Goal: Find specific page/section: Locate item on page

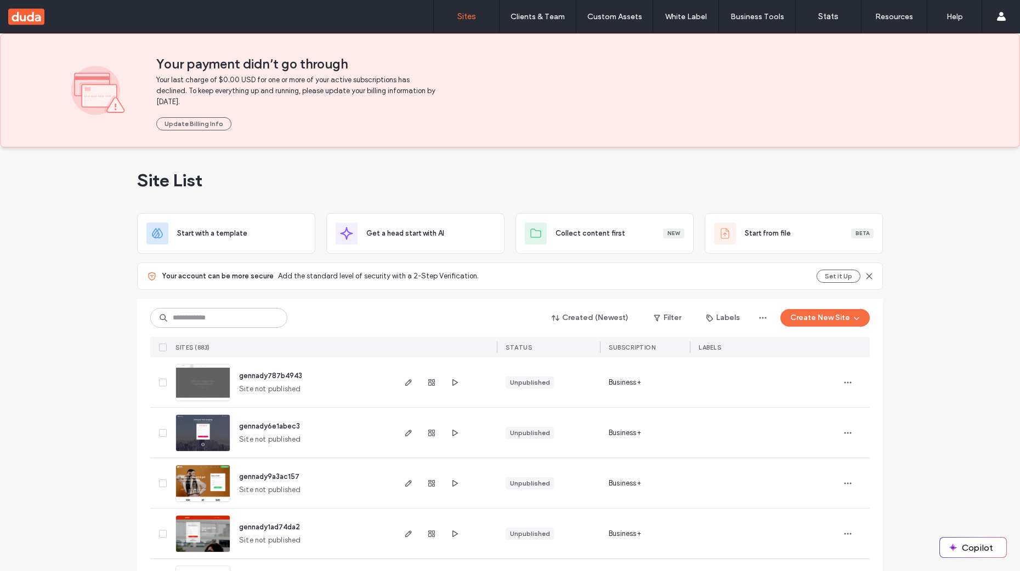
click at [194, 377] on img at bounding box center [203, 402] width 54 height 75
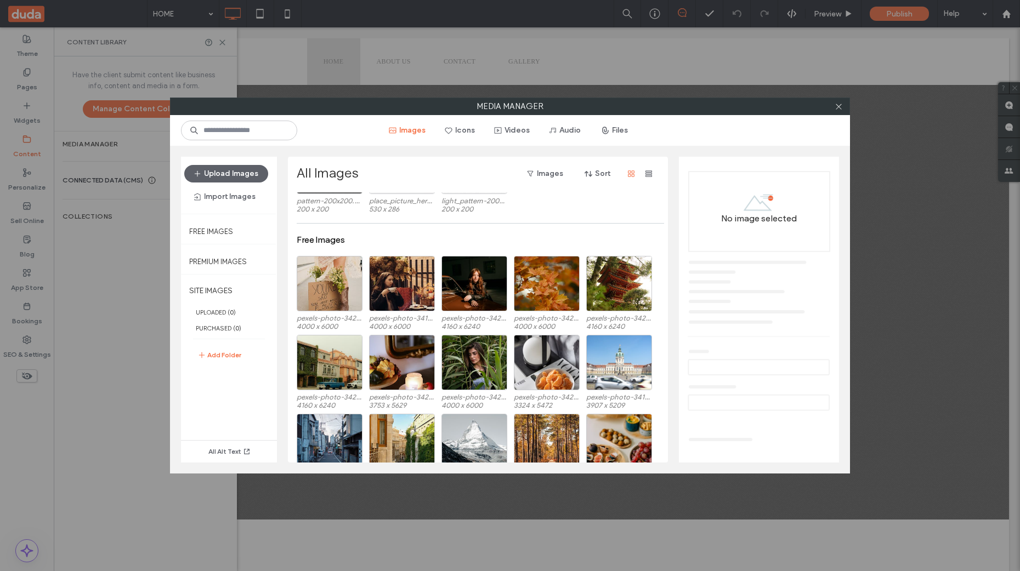
scroll to position [395, 0]
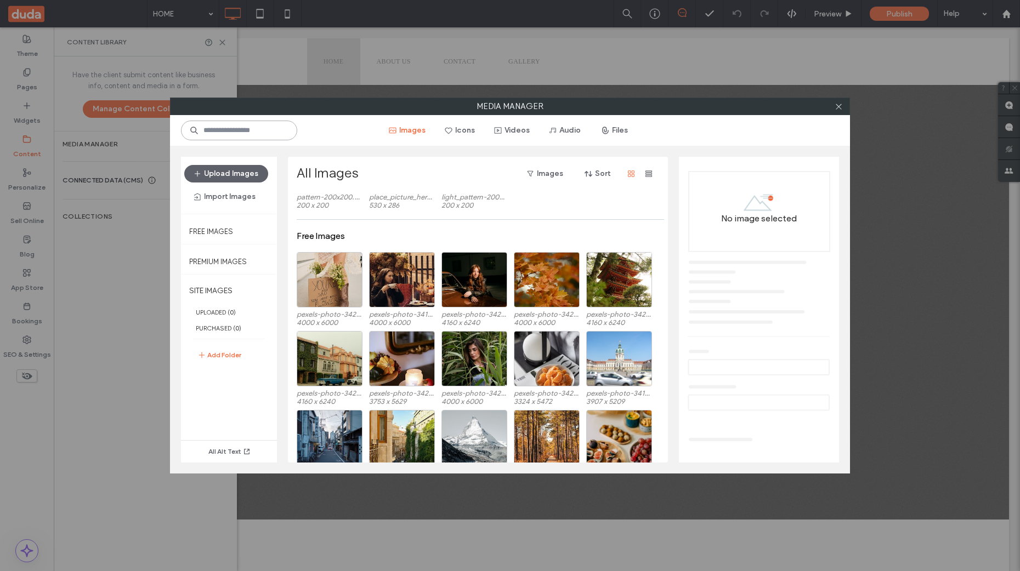
click at [248, 133] on input at bounding box center [239, 131] width 116 height 20
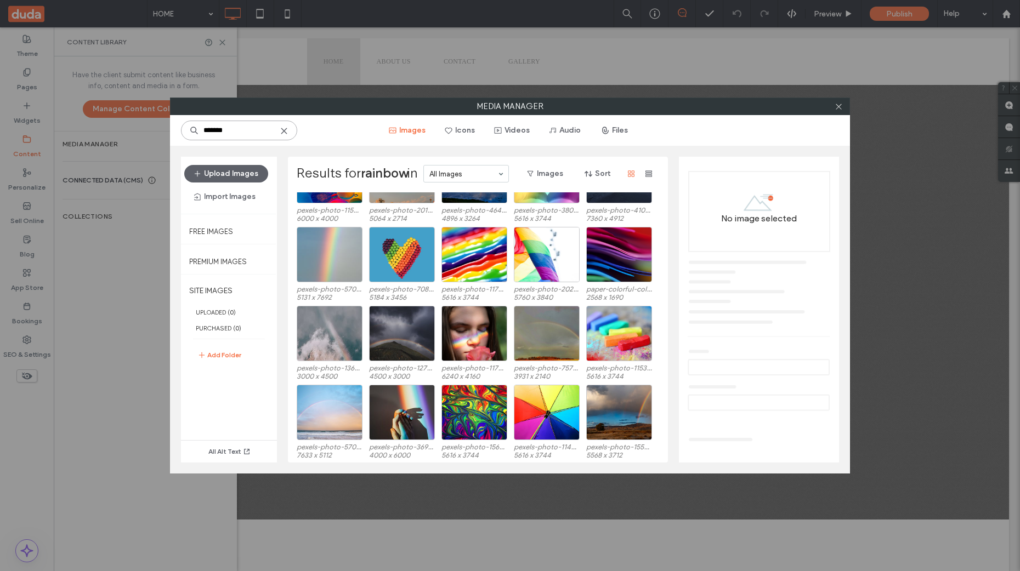
scroll to position [462, 0]
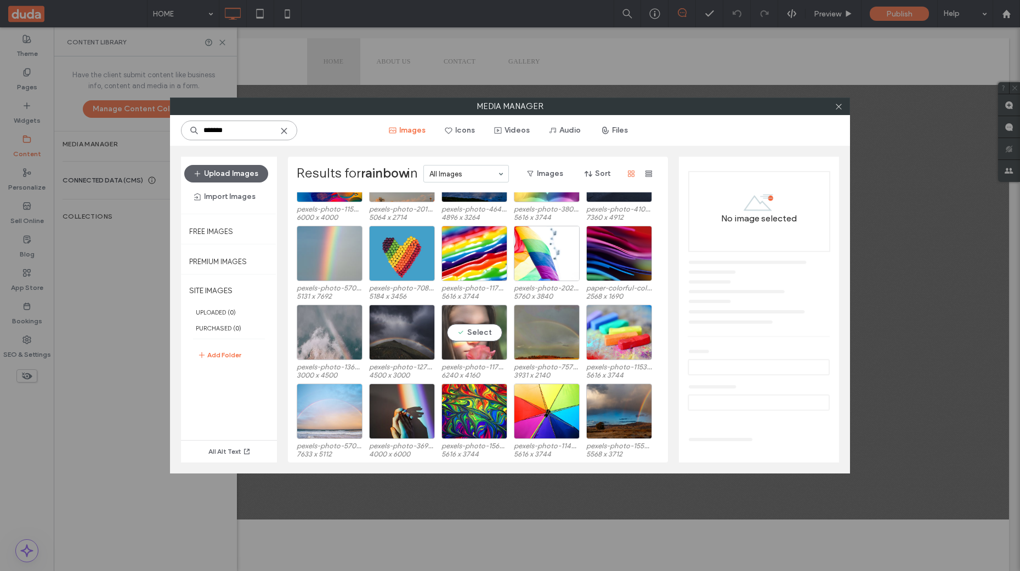
type input "*******"
click at [477, 335] on div "Select" at bounding box center [474, 332] width 66 height 55
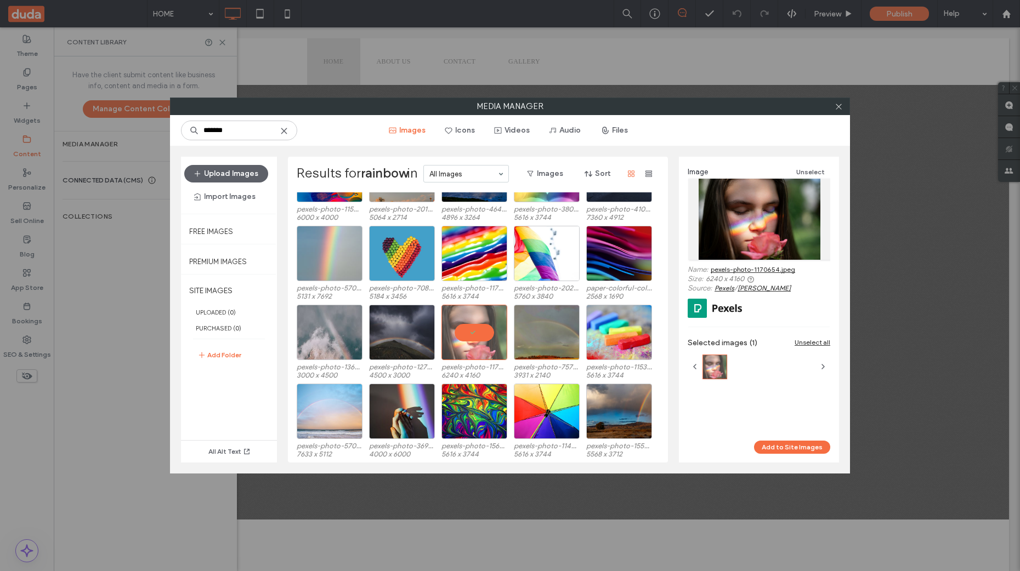
click at [769, 269] on link "pexels-photo-1170654.jpeg" at bounding box center [753, 269] width 84 height 8
click at [840, 106] on icon at bounding box center [839, 107] width 8 height 8
